Goal: Information Seeking & Learning: Check status

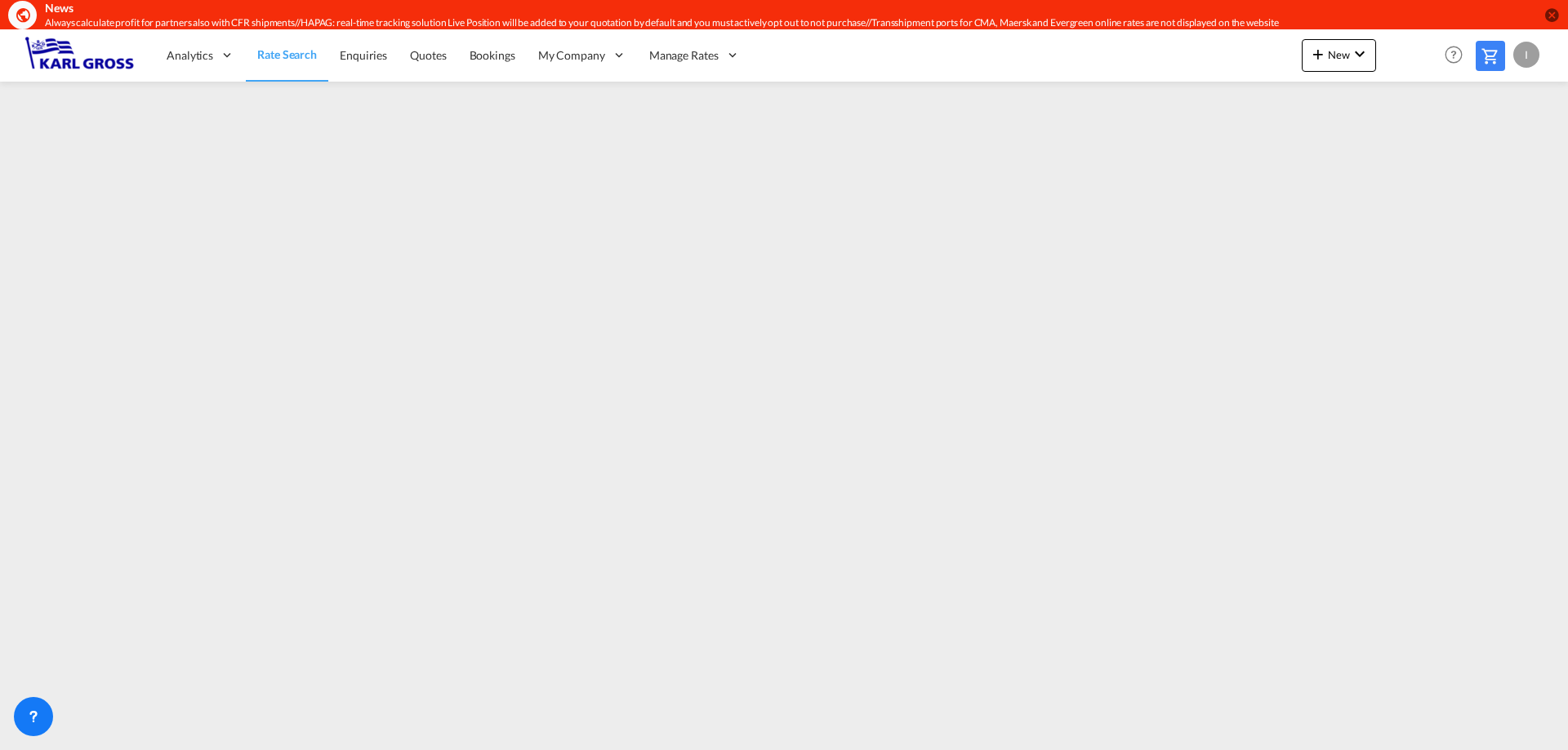
click at [284, 65] on link "Rate Search" at bounding box center [287, 55] width 82 height 53
